Goal: Obtain resource: Download file/media

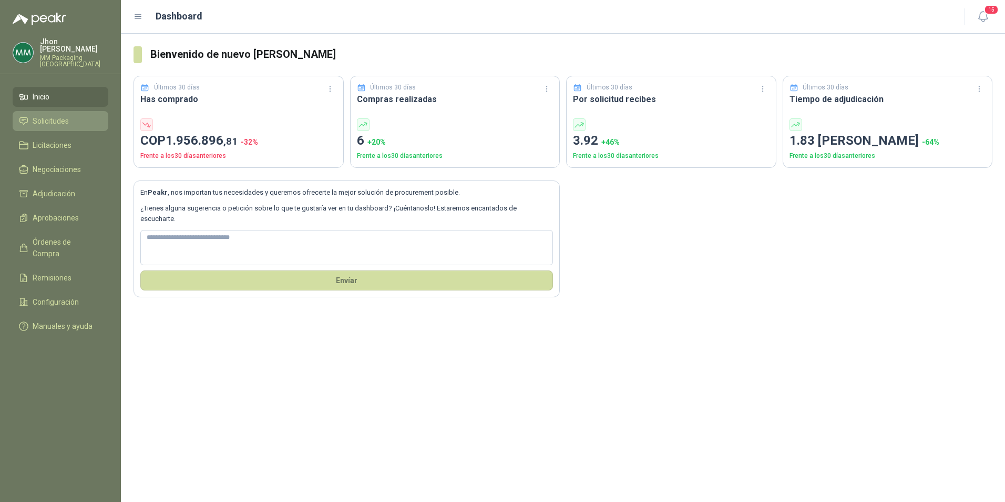
click at [48, 111] on link "Solicitudes" at bounding box center [61, 121] width 96 height 20
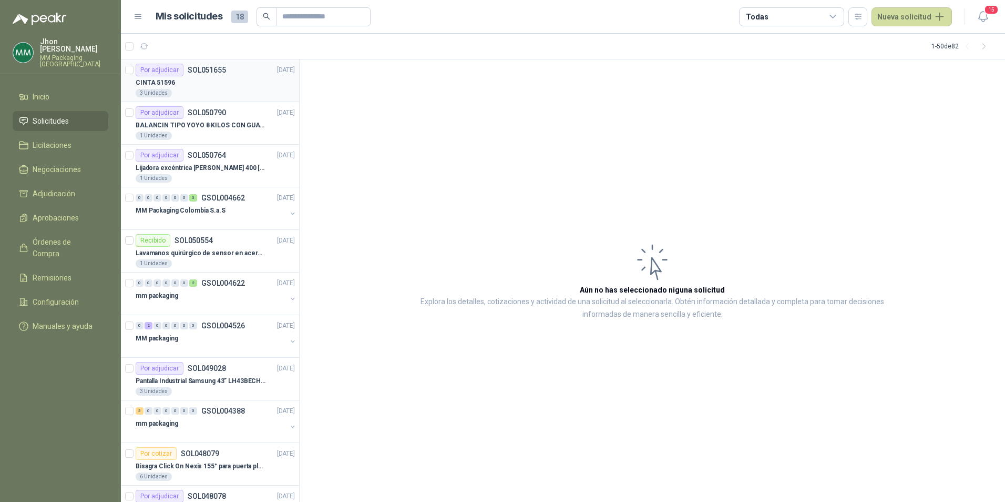
click at [207, 70] on p "SOL051655" at bounding box center [207, 69] width 38 height 7
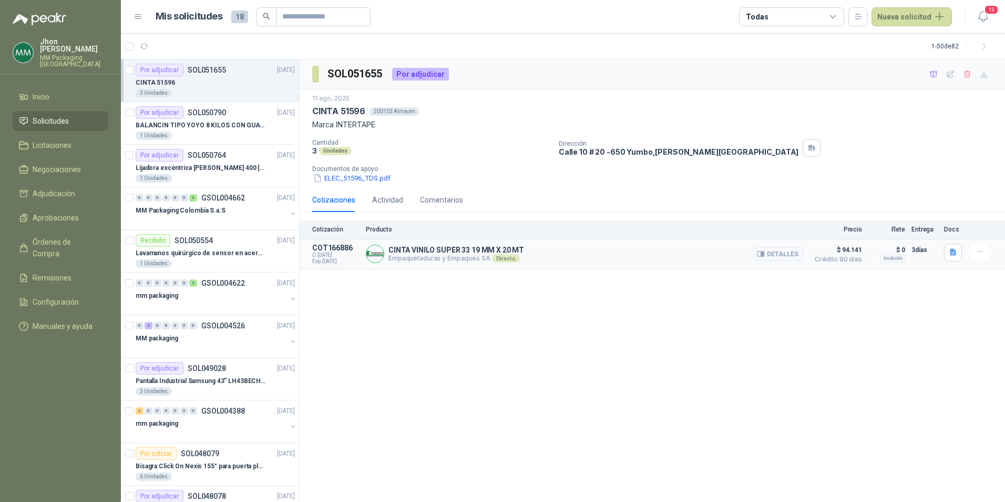
click at [504, 253] on p "CINTA VINILO SUPER 33 19 MM X 20 MT" at bounding box center [457, 250] width 136 height 8
click at [952, 253] on icon "button" at bounding box center [953, 252] width 9 height 9
click at [919, 228] on button "Cinta super 33.pdf" at bounding box center [920, 228] width 70 height 11
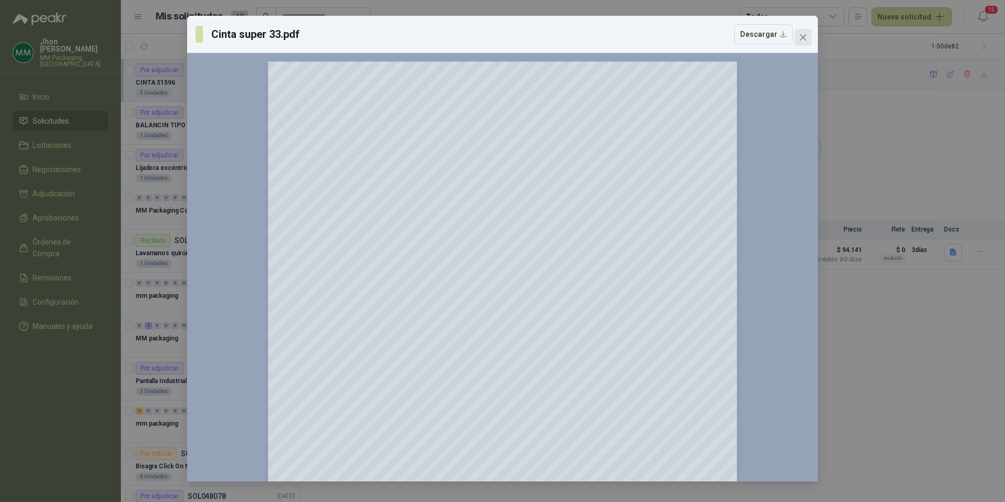
click at [804, 32] on button "Close" at bounding box center [803, 37] width 17 height 17
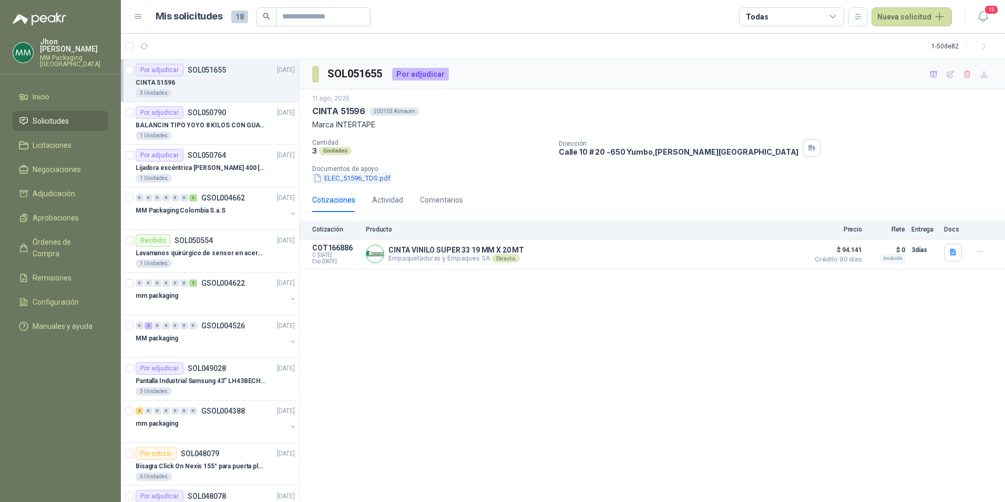
click at [367, 180] on button "ELEC_51596_TDS.pdf" at bounding box center [351, 177] width 79 height 11
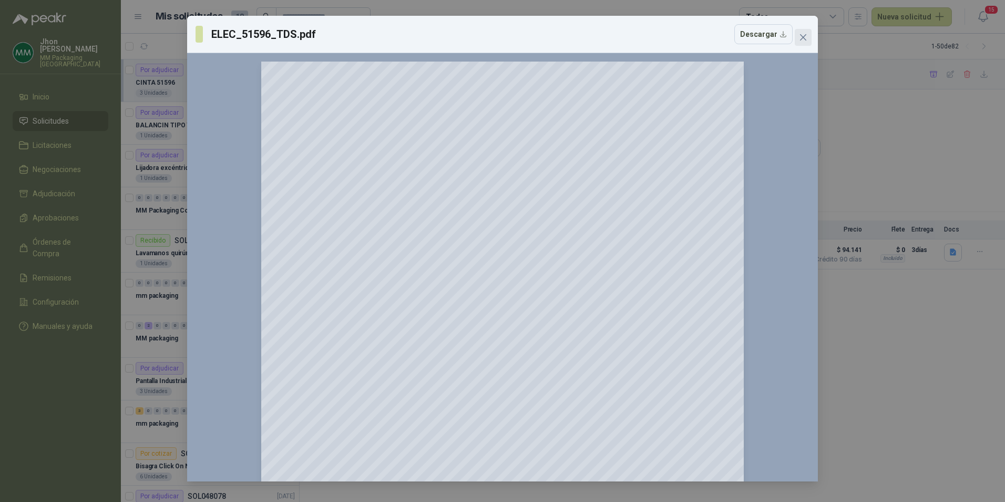
click at [809, 37] on span "Close" at bounding box center [803, 37] width 17 height 8
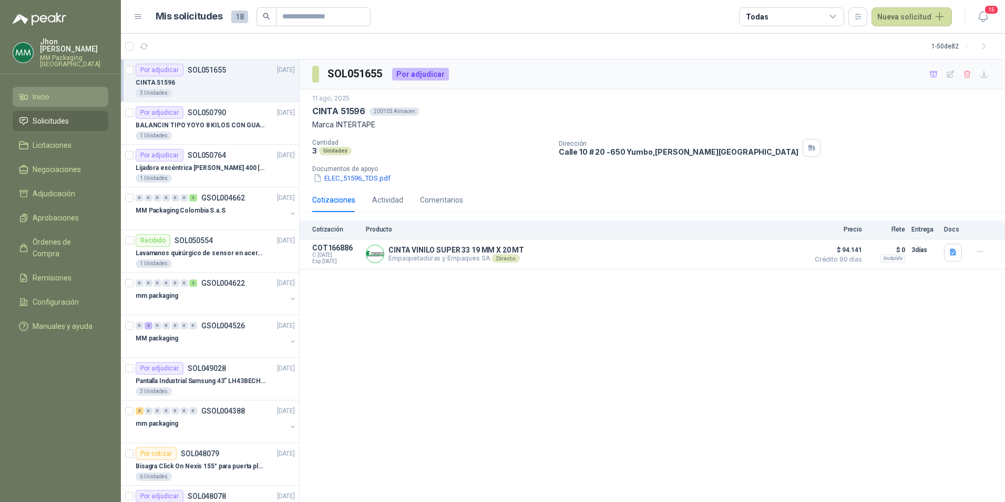
click at [36, 91] on span "Inicio" at bounding box center [41, 97] width 17 height 12
